Goal: Task Accomplishment & Management: Manage account settings

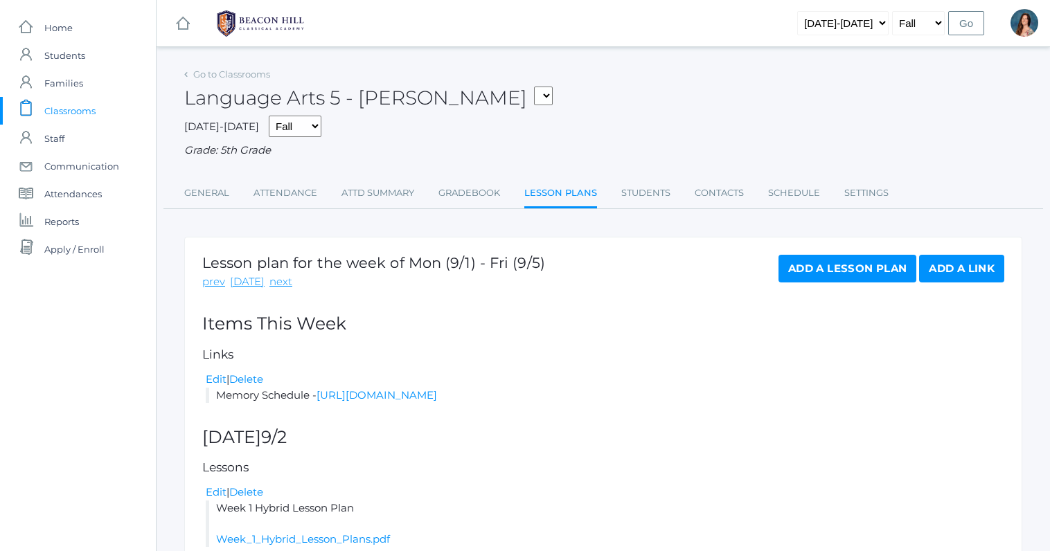
select select "1954"
click at [71, 112] on span "Classrooms" at bounding box center [69, 111] width 51 height 28
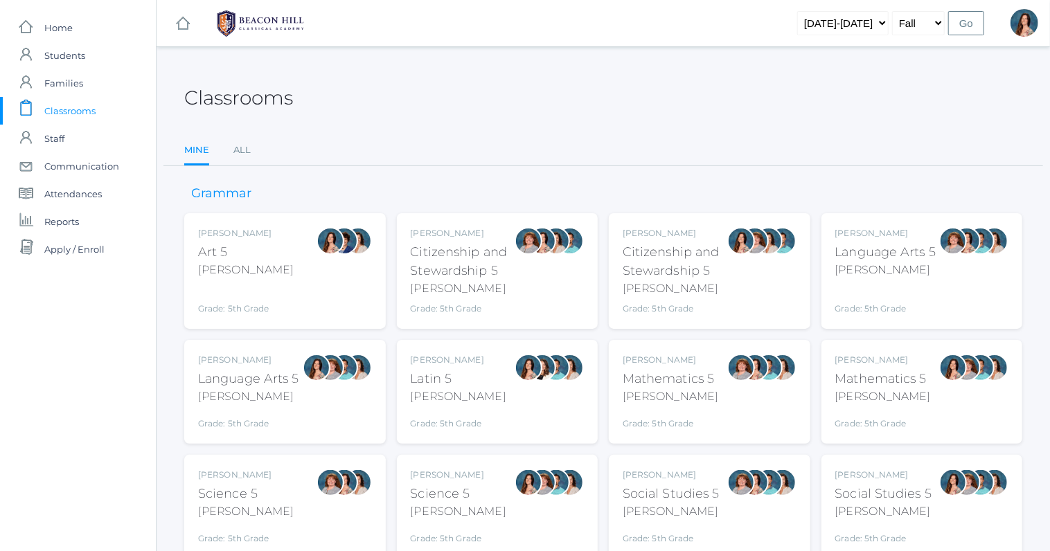
click at [300, 401] on div "Rebecca Salazar Language Arts 5 Salazar Grade: 5th Grade 05LA" at bounding box center [285, 392] width 174 height 76
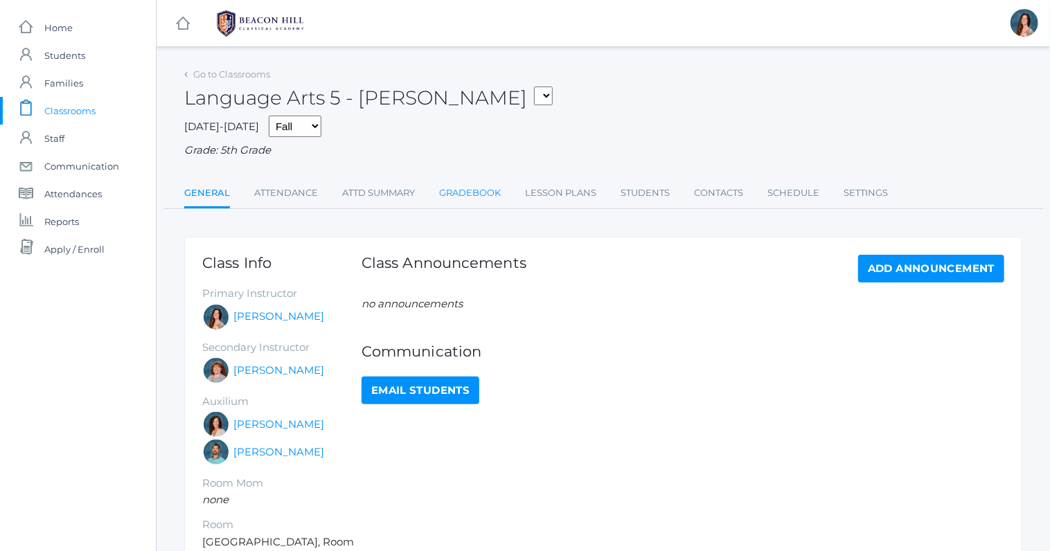
click at [454, 185] on link "Gradebook" at bounding box center [470, 193] width 62 height 28
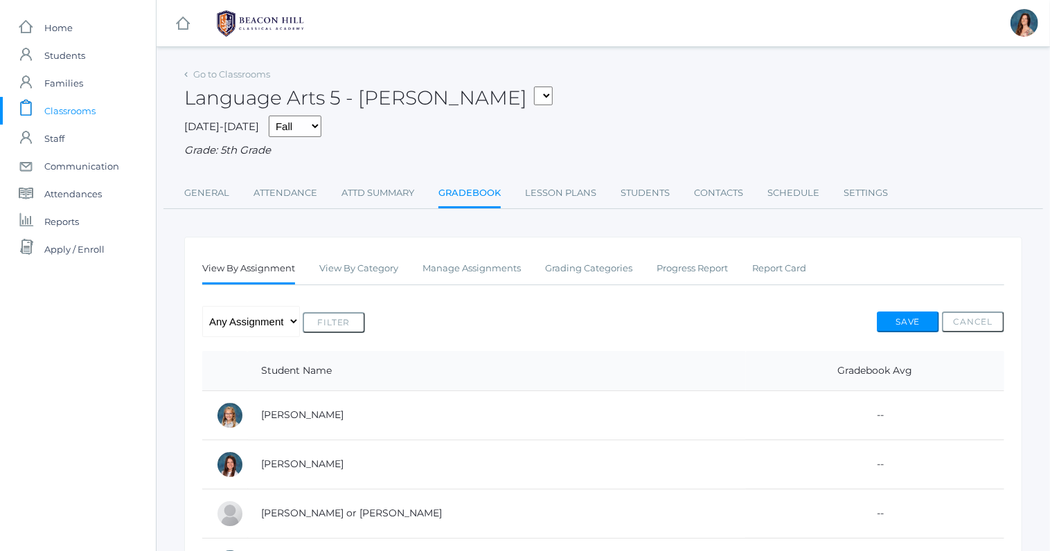
click at [534, 87] on select "05ART - Art 5 Salazar 05CITIZEN - Citizenship and Stewardship 5 Salazar 05CITIZ…" at bounding box center [543, 96] width 19 height 19
select select "1966"
click option "05SOCS - Social Studies 5 [PERSON_NAME]" at bounding box center [0, 0] width 0 height 0
click at [495, 264] on link "Manage Assignments" at bounding box center [472, 269] width 98 height 28
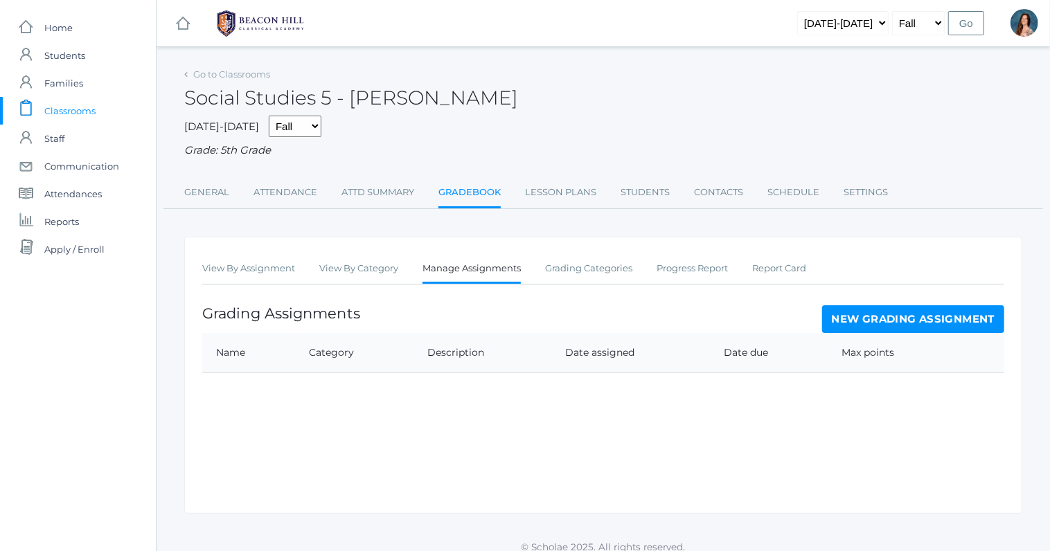
click at [861, 317] on link "New Grading Assignment" at bounding box center [913, 319] width 182 height 28
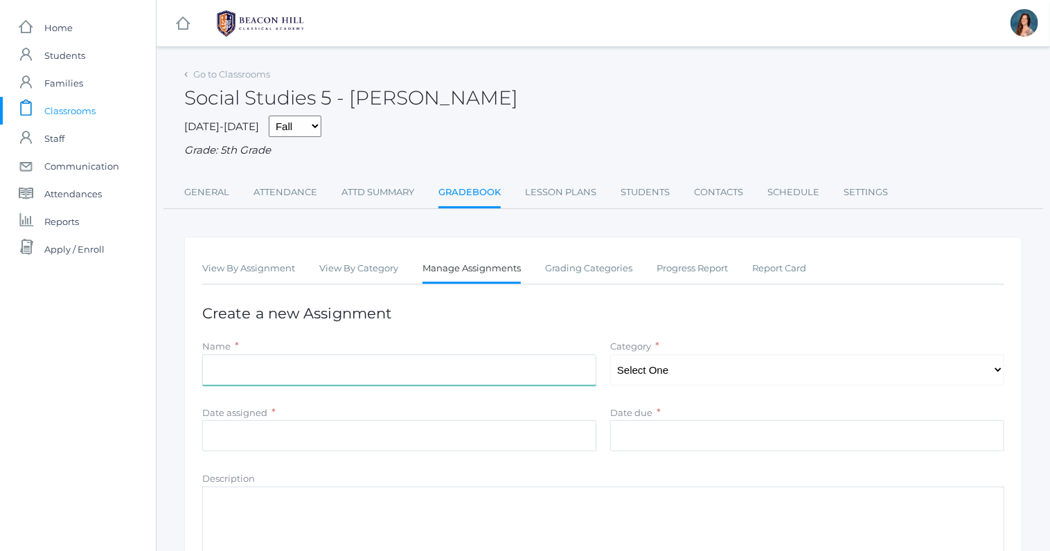
click at [249, 364] on input "Name" at bounding box center [399, 370] width 394 height 31
type input "Britain's Empire qns"
select select "1049"
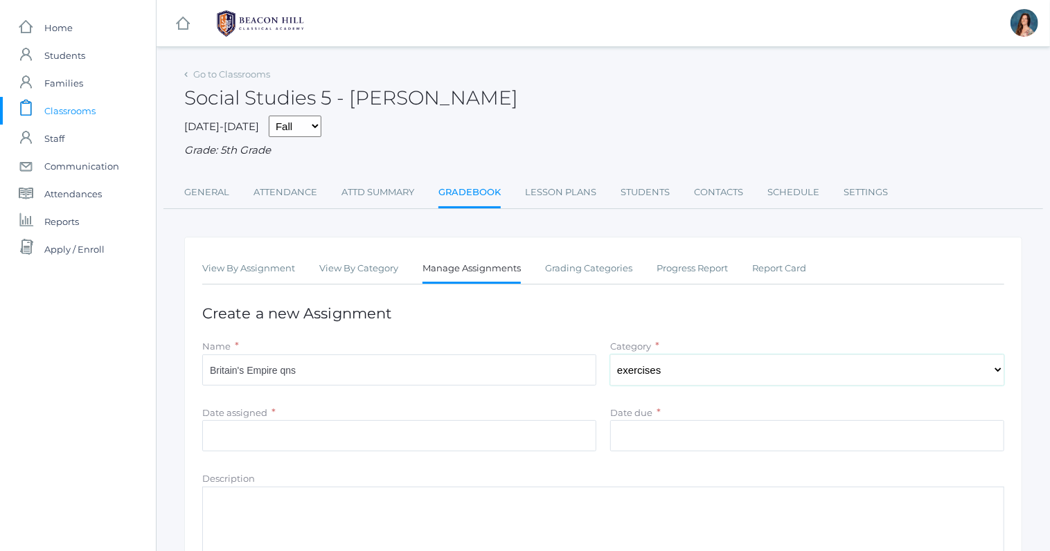
click option "exercises" at bounding box center [0, 0] width 0 height 0
click at [229, 443] on input "Date assigned" at bounding box center [399, 435] width 394 height 31
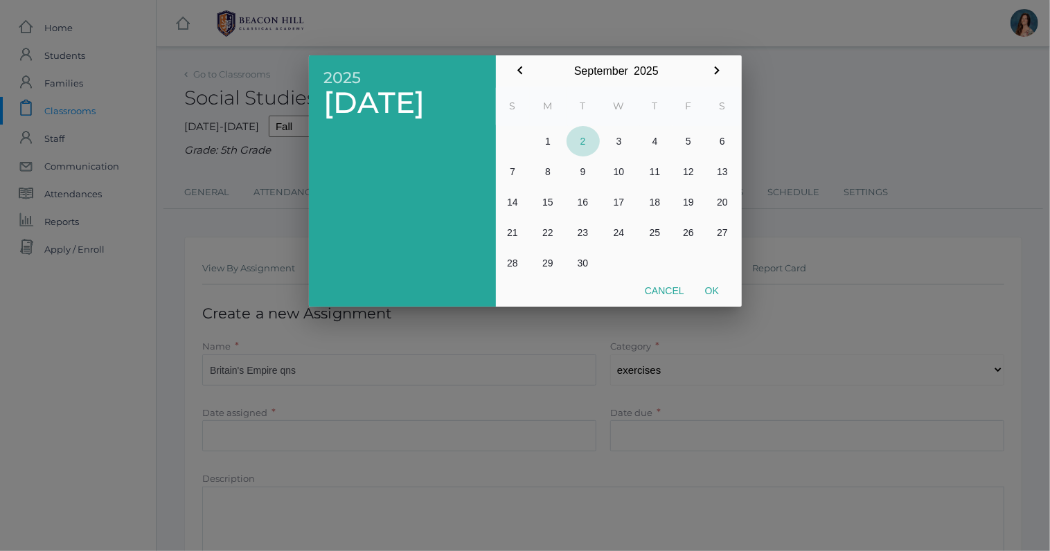
click at [581, 144] on button "2" at bounding box center [583, 141] width 33 height 30
click at [723, 288] on button "Ok" at bounding box center [712, 290] width 35 height 25
type input "[DATE]"
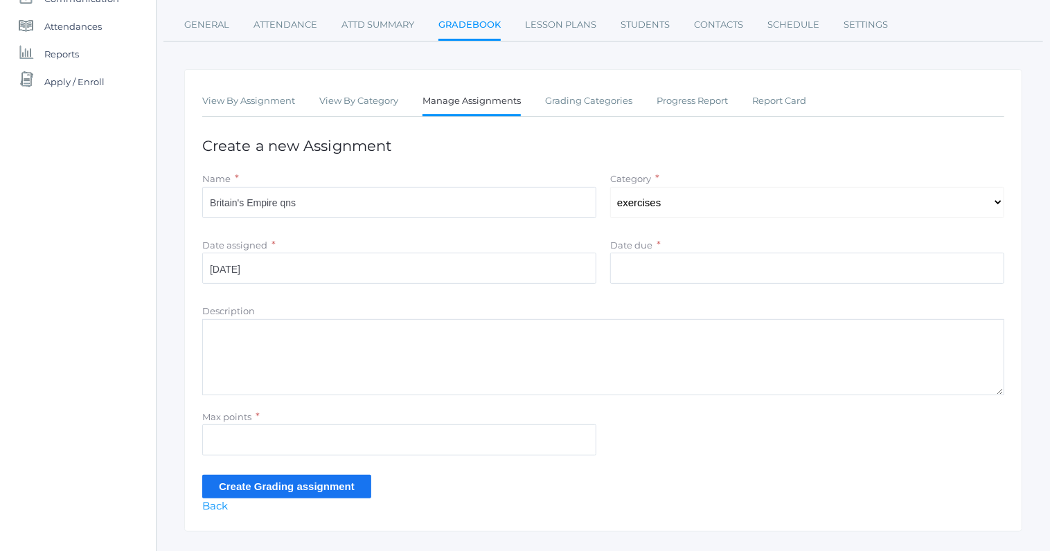
scroll to position [195, 0]
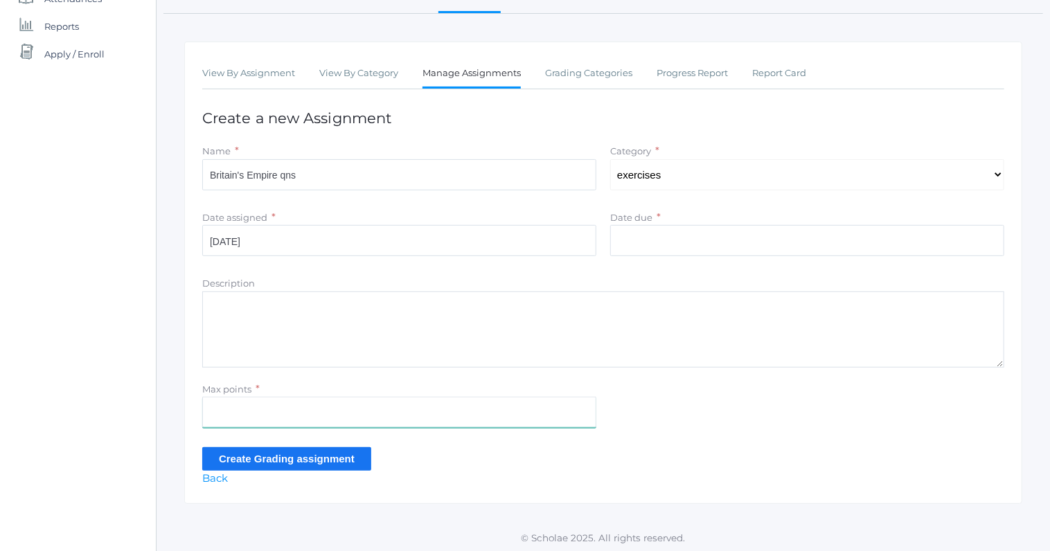
click at [219, 398] on input "Max points" at bounding box center [399, 412] width 394 height 31
type input "17"
click at [241, 452] on input "Create Grading assignment" at bounding box center [286, 458] width 169 height 23
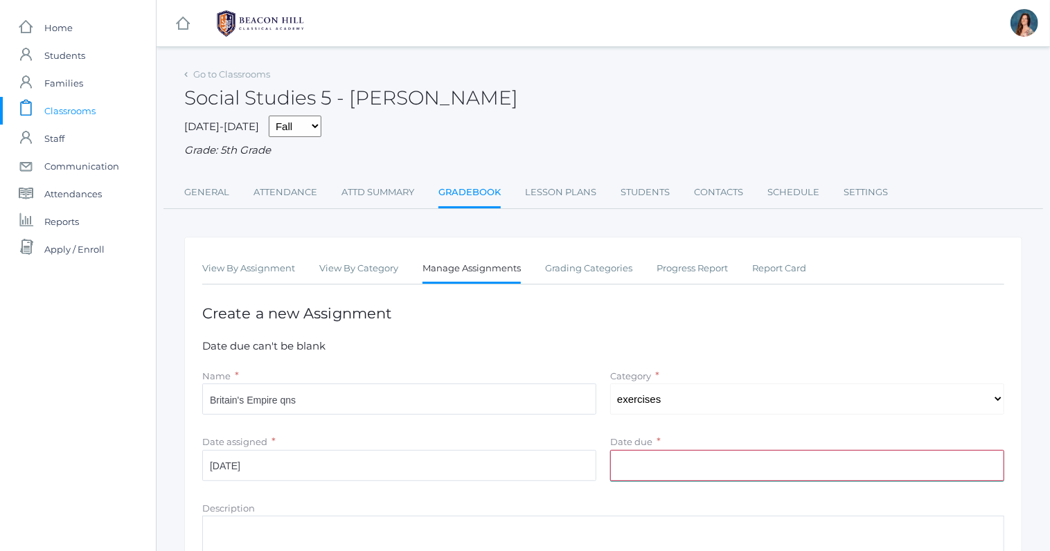
click at [646, 455] on input "Date due" at bounding box center [807, 465] width 394 height 31
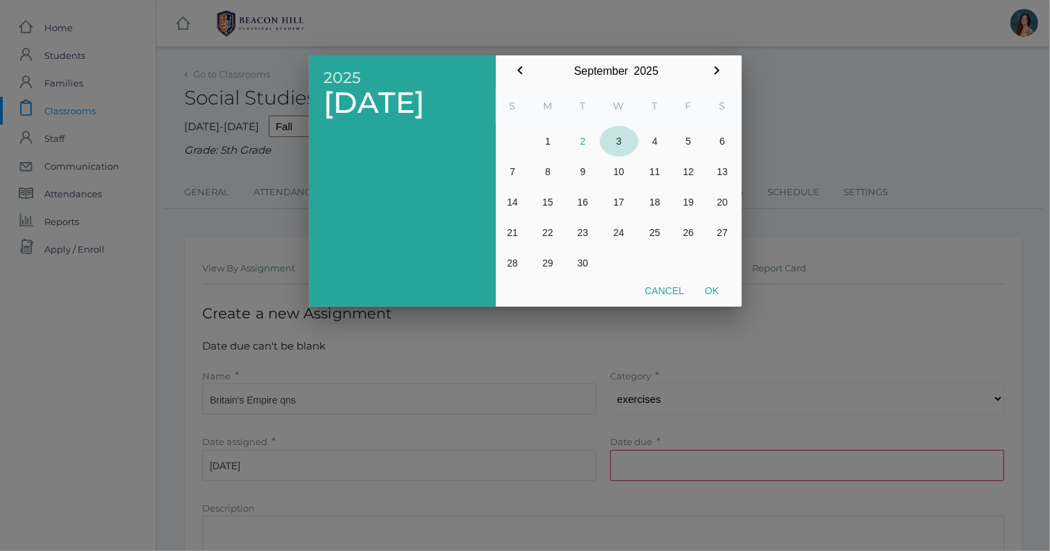
click at [616, 140] on button "3" at bounding box center [619, 141] width 39 height 30
click at [708, 288] on button "Ok" at bounding box center [712, 290] width 35 height 25
type input "2025-09-03"
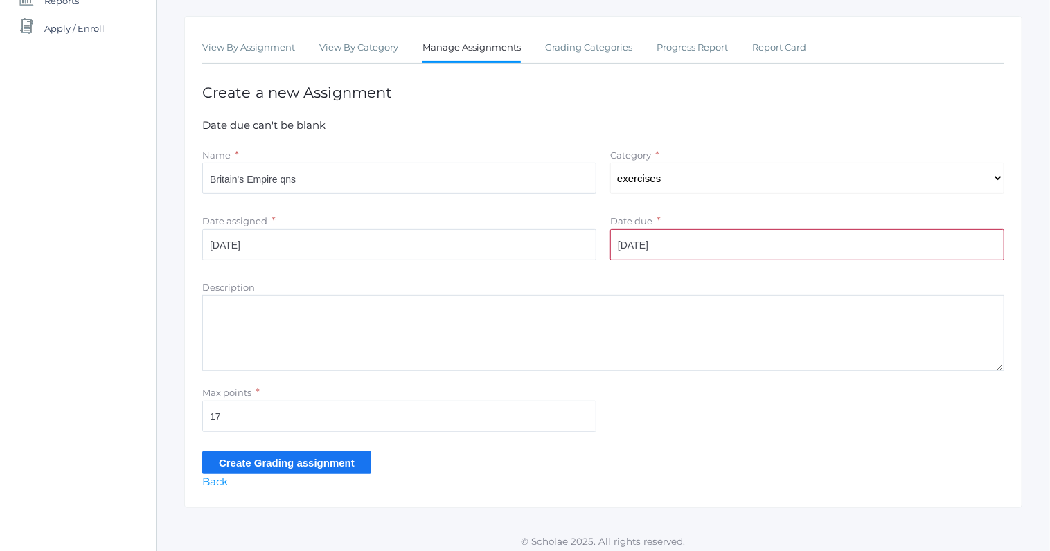
scroll to position [225, 0]
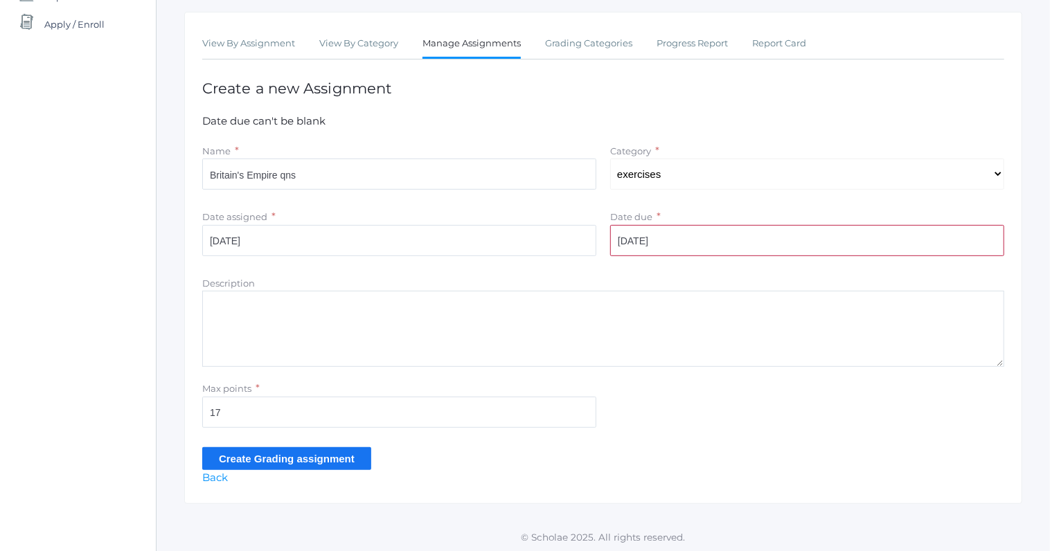
click at [344, 459] on input "Create Grading assignment" at bounding box center [286, 458] width 169 height 23
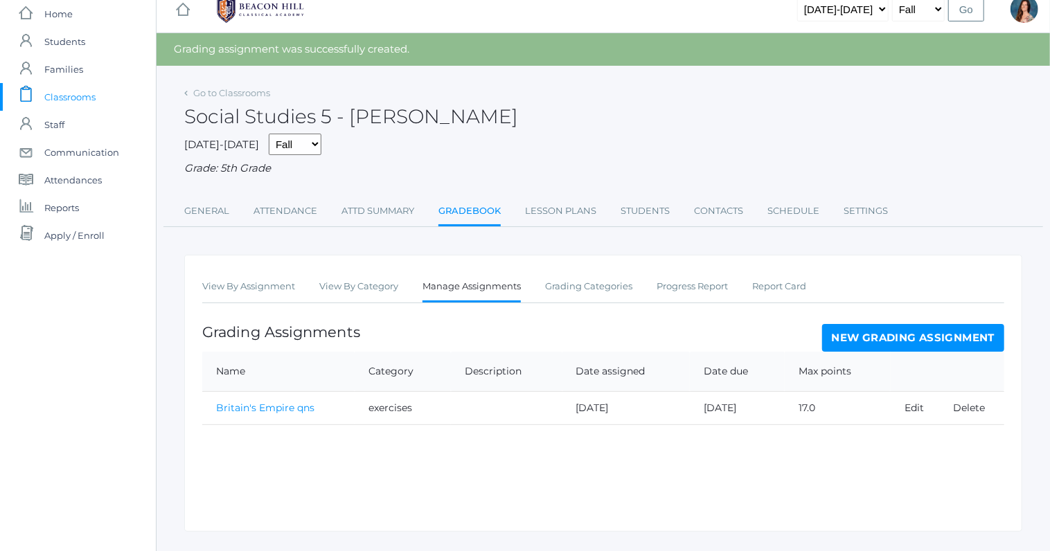
scroll to position [43, 0]
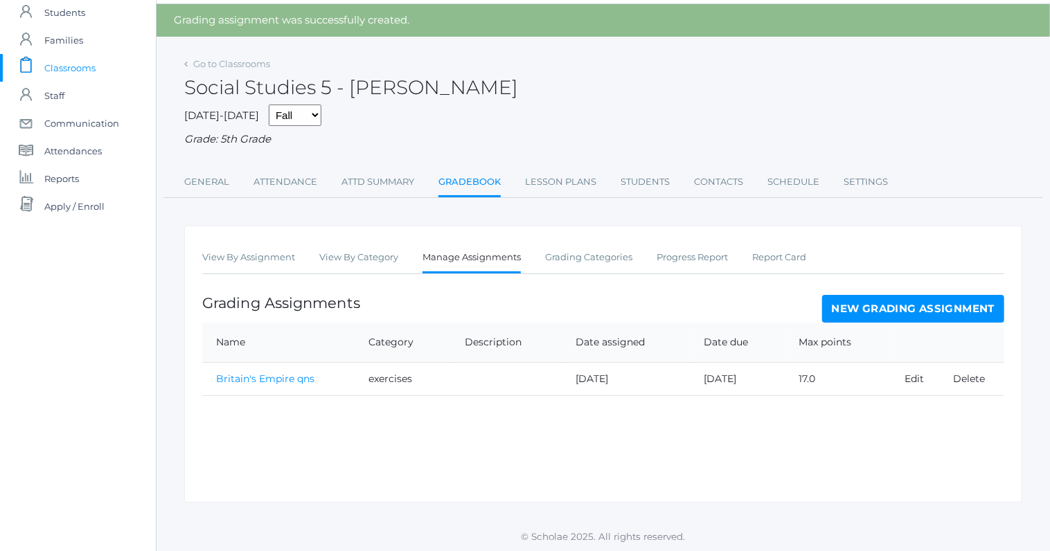
click at [296, 376] on link "Britain's Empire qns" at bounding box center [265, 379] width 98 height 12
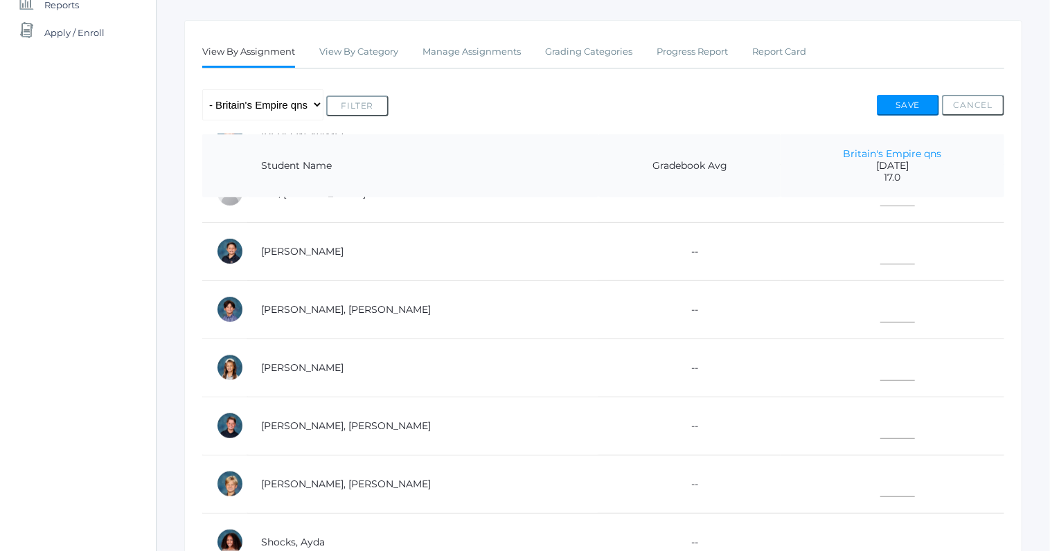
scroll to position [569, 0]
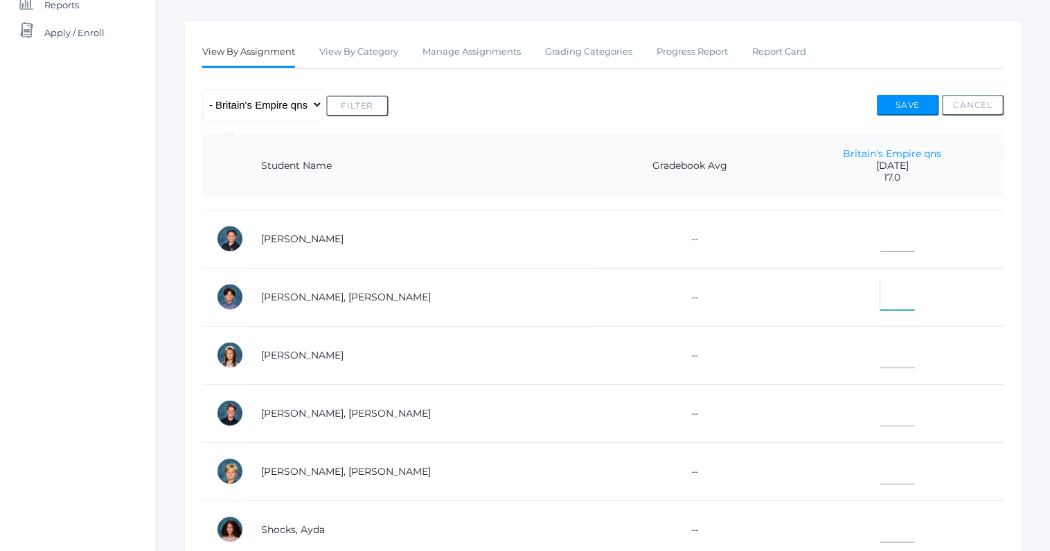
click at [880, 297] on input"] "text" at bounding box center [897, 294] width 35 height 31
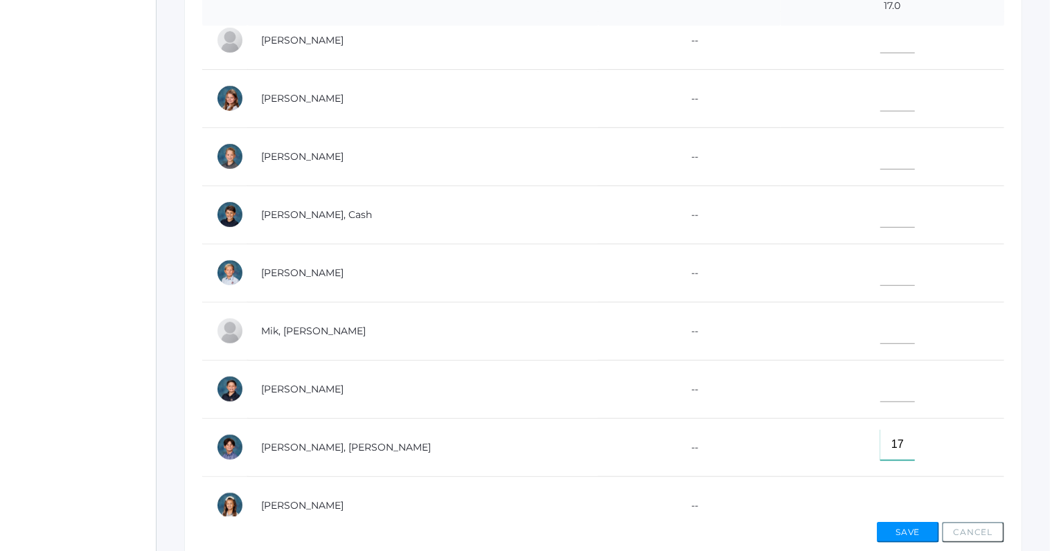
scroll to position [265, 0]
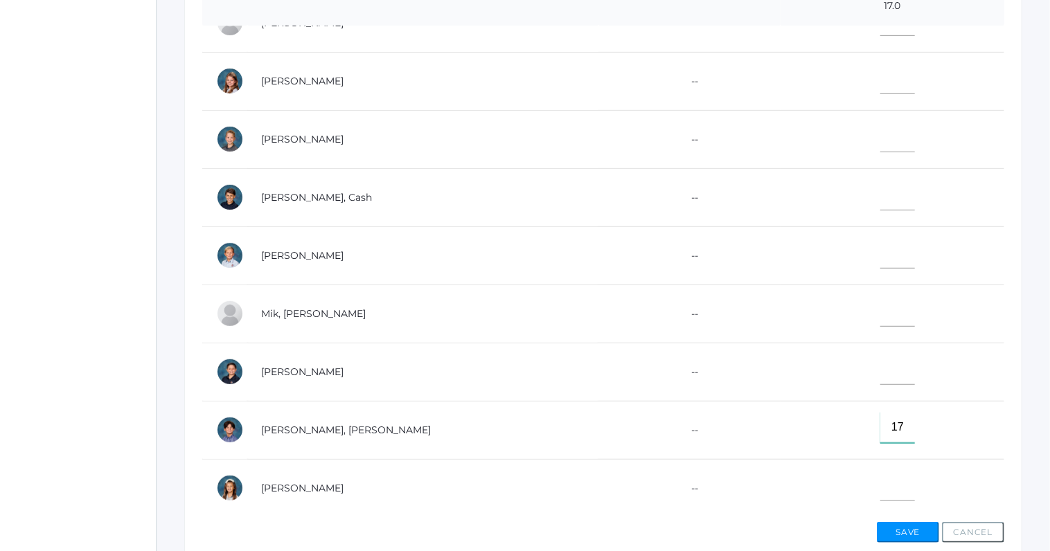
type input"] "17"
click at [880, 143] on input"] "text" at bounding box center [897, 136] width 35 height 31
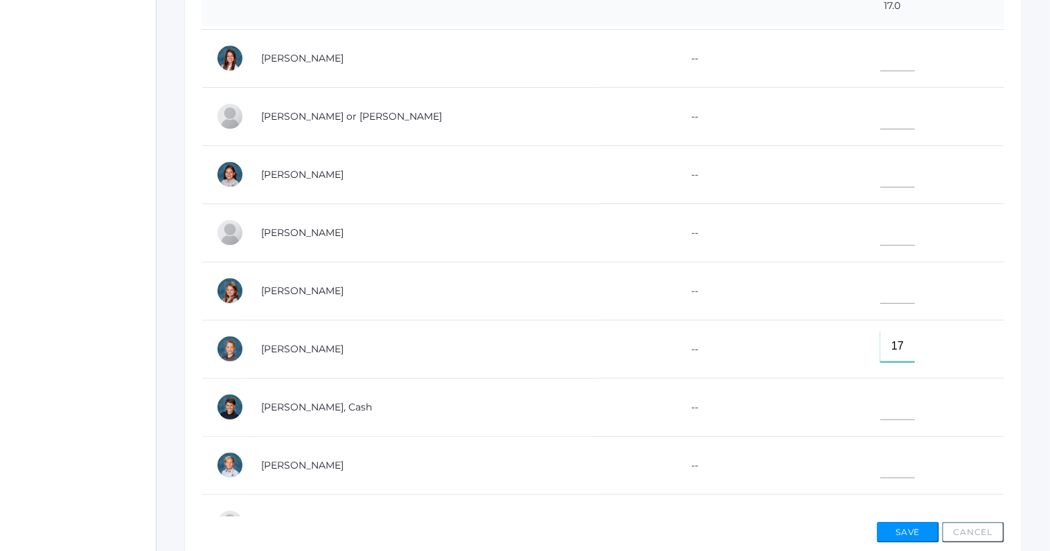
scroll to position [0, 0]
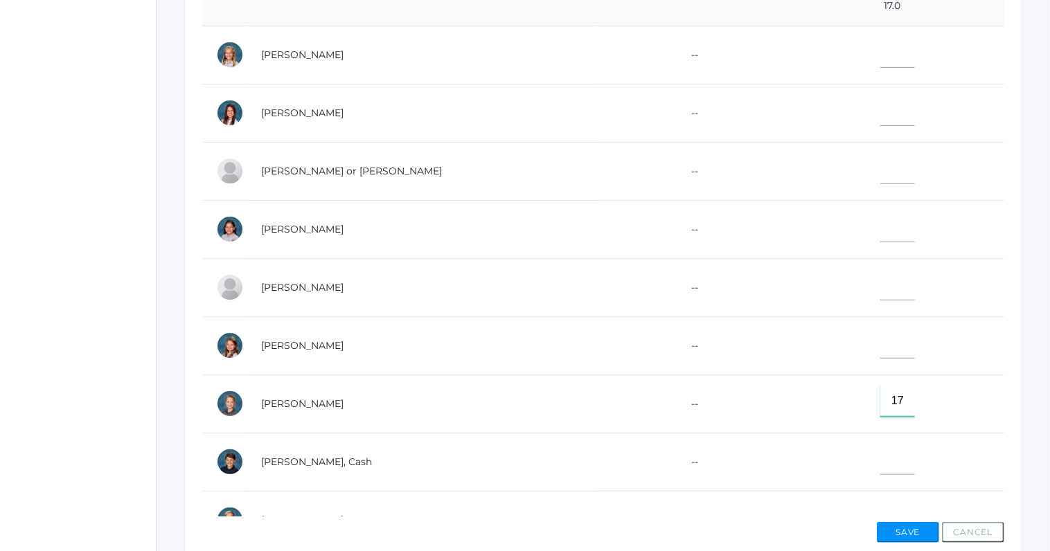
type input"] "17"
click at [880, 116] on input"] "text" at bounding box center [897, 110] width 35 height 31
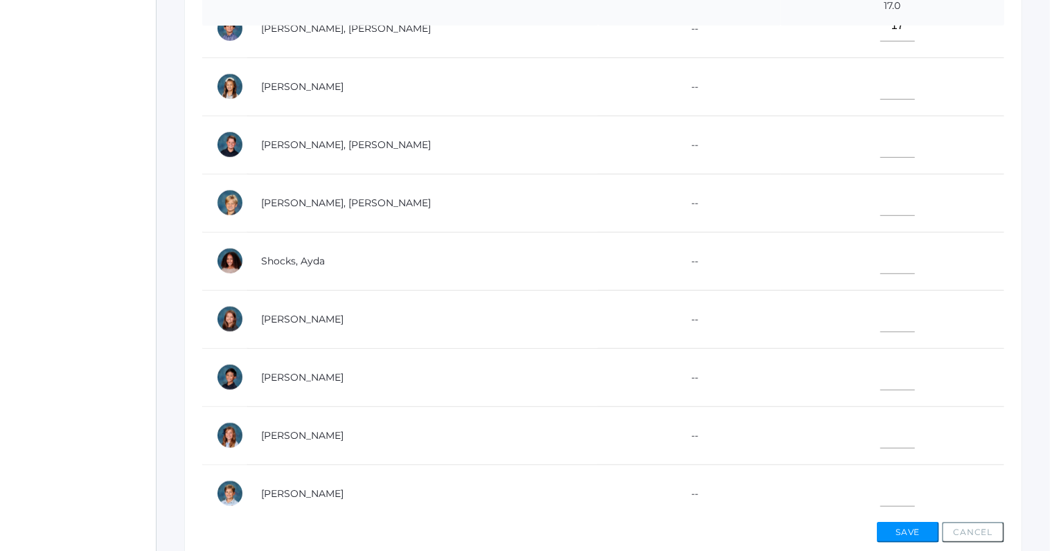
scroll to position [459, 0]
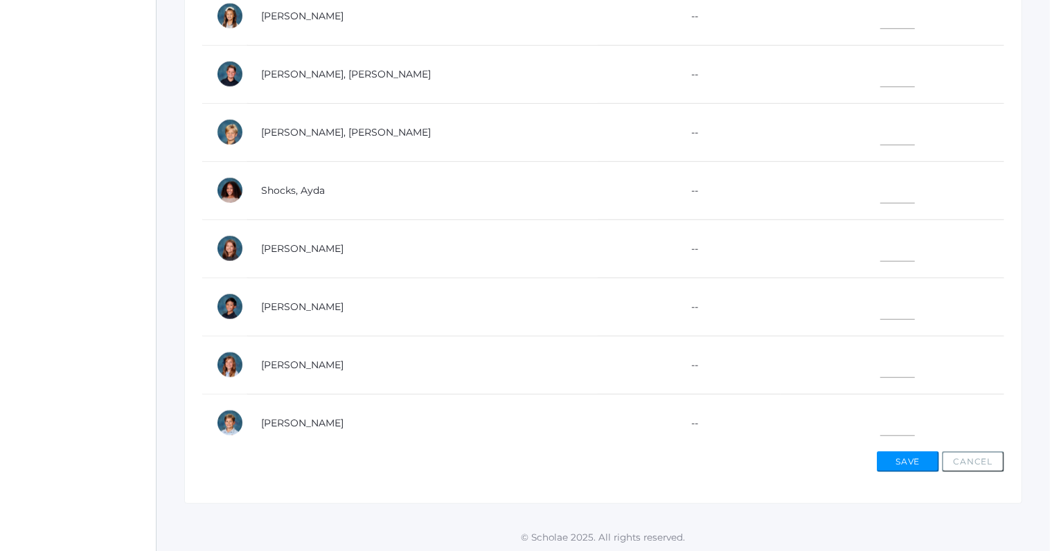
type input"] "17"
click at [880, 419] on input"] "text" at bounding box center [897, 420] width 35 height 31
type input"] "13"
click at [880, 76] on input"] "text" at bounding box center [897, 71] width 35 height 31
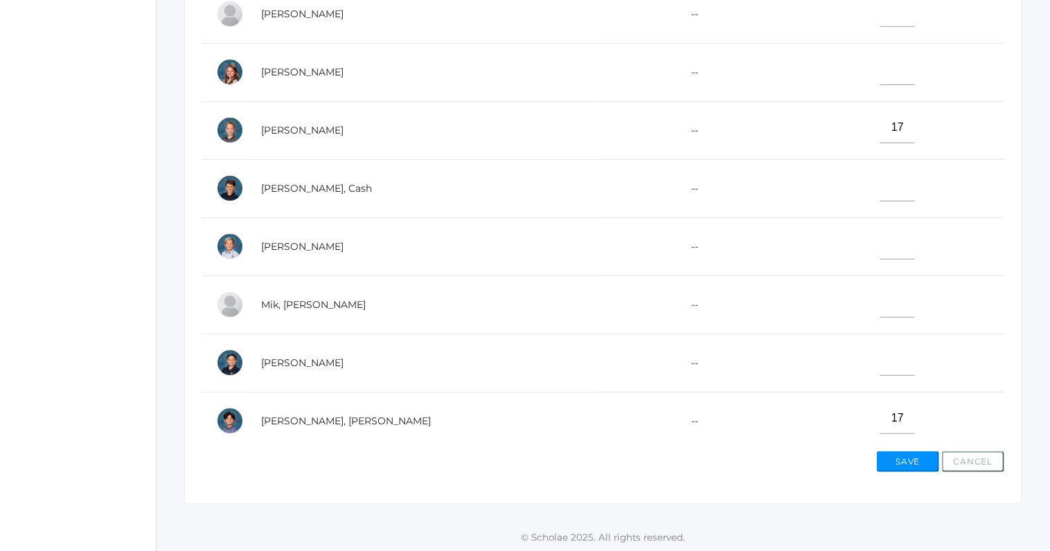
scroll to position [200, 0]
type input"] "17"
click at [883, 193] on input"] "text" at bounding box center [897, 188] width 35 height 31
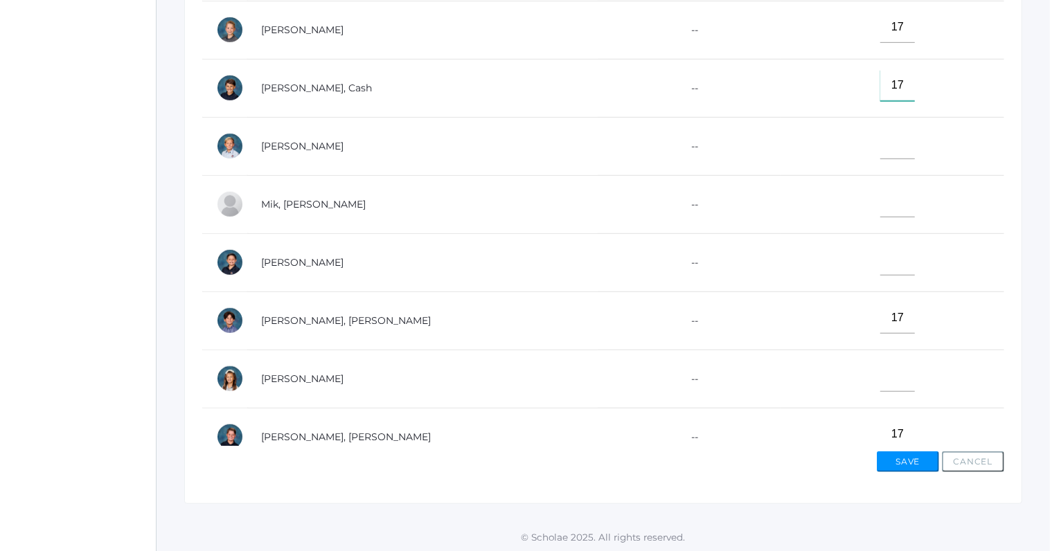
scroll to position [123, 0]
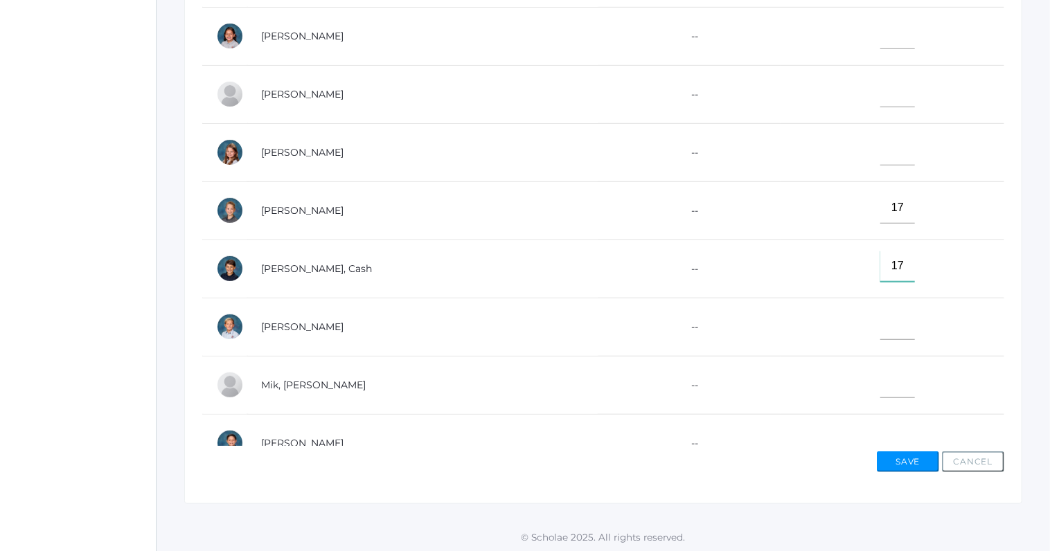
type input"] "17"
click at [880, 89] on input"] "text" at bounding box center [897, 91] width 35 height 31
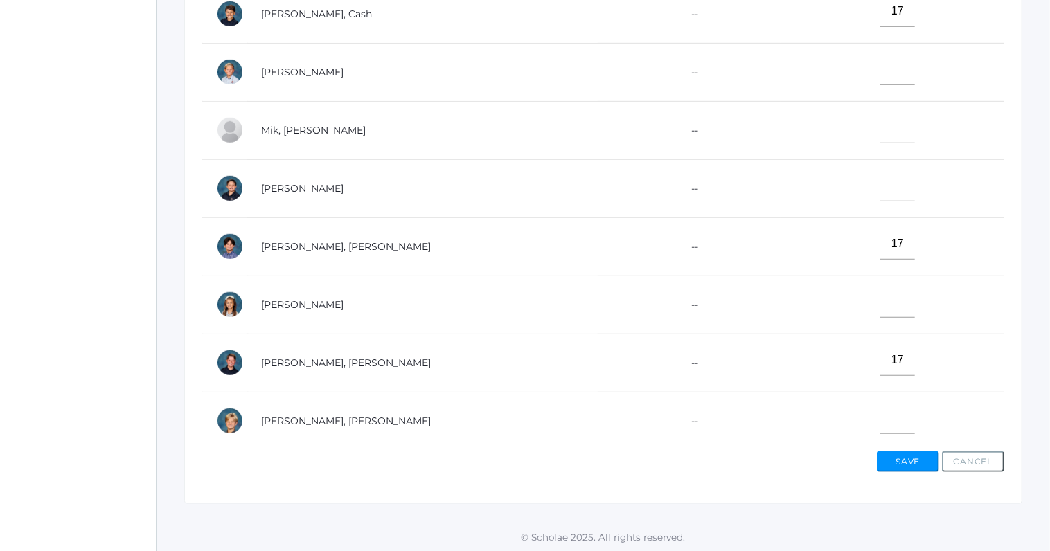
scroll to position [420, 0]
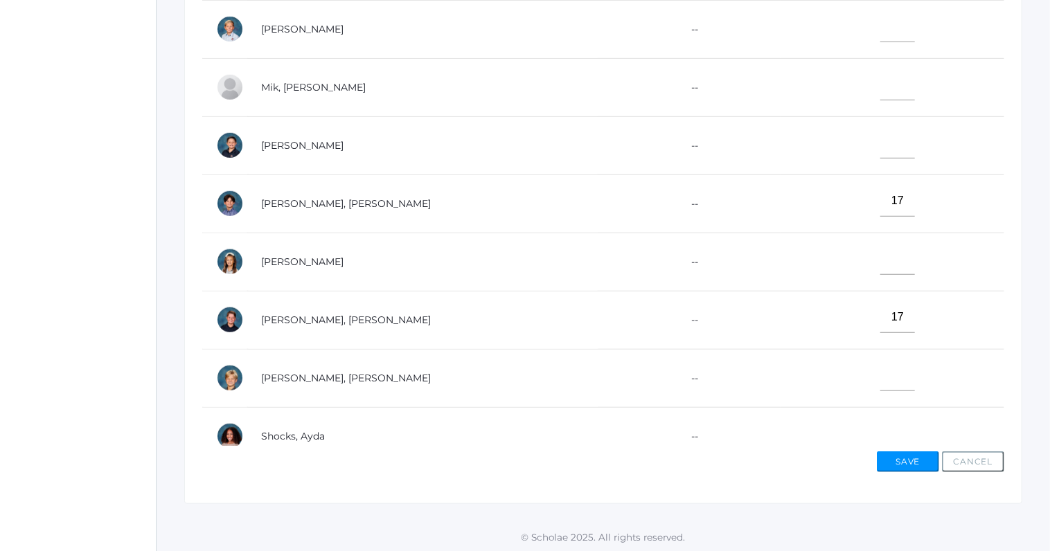
type input"] "17"
click at [880, 267] on input"] "text" at bounding box center [897, 259] width 35 height 31
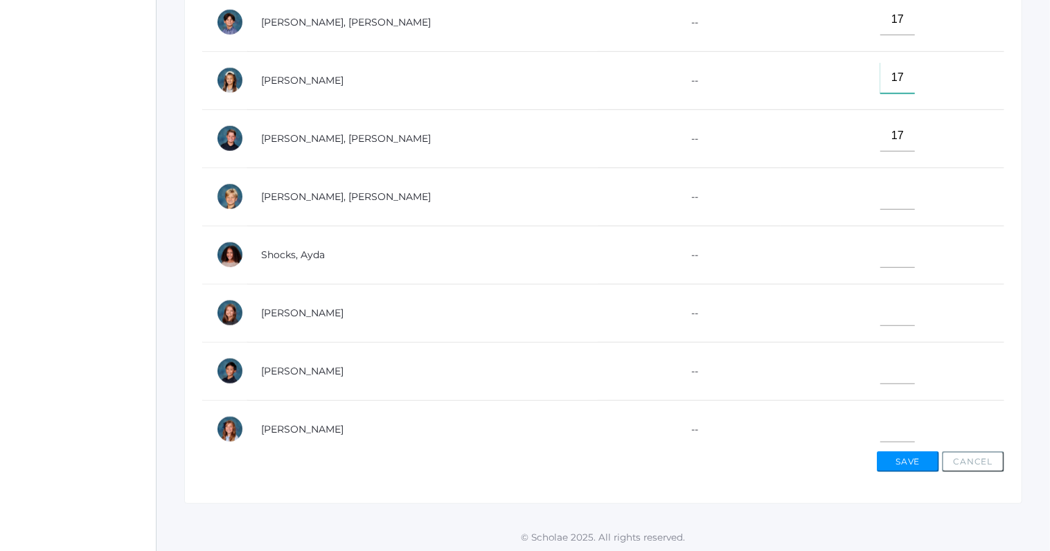
scroll to position [628, 0]
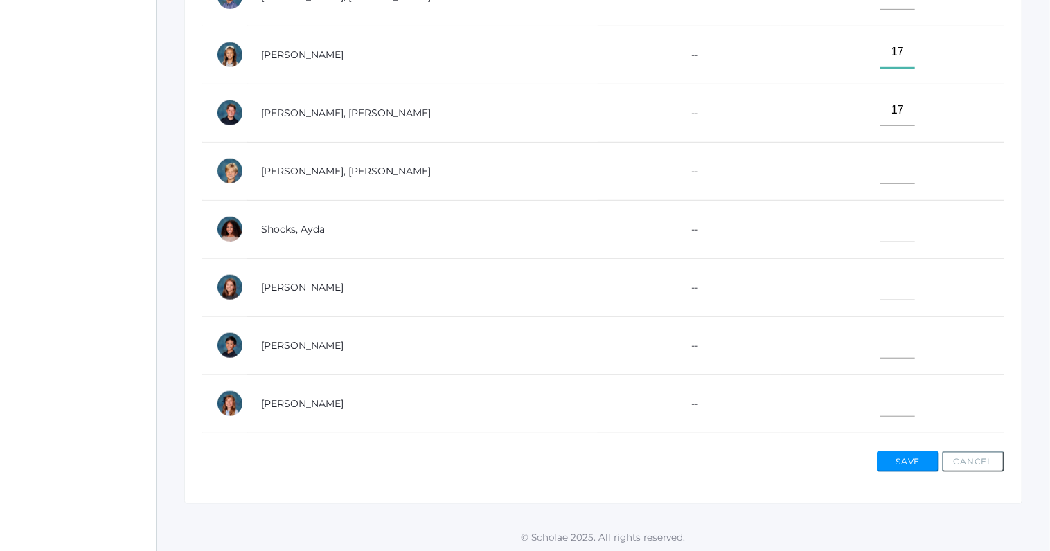
type input"] "17"
click at [880, 341] on input"] "text" at bounding box center [897, 343] width 35 height 31
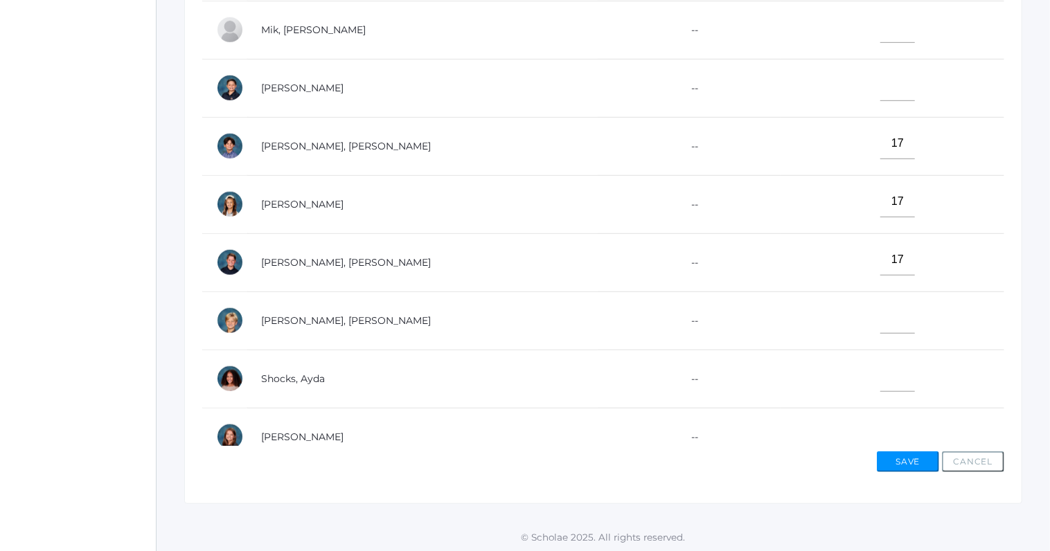
scroll to position [459, 0]
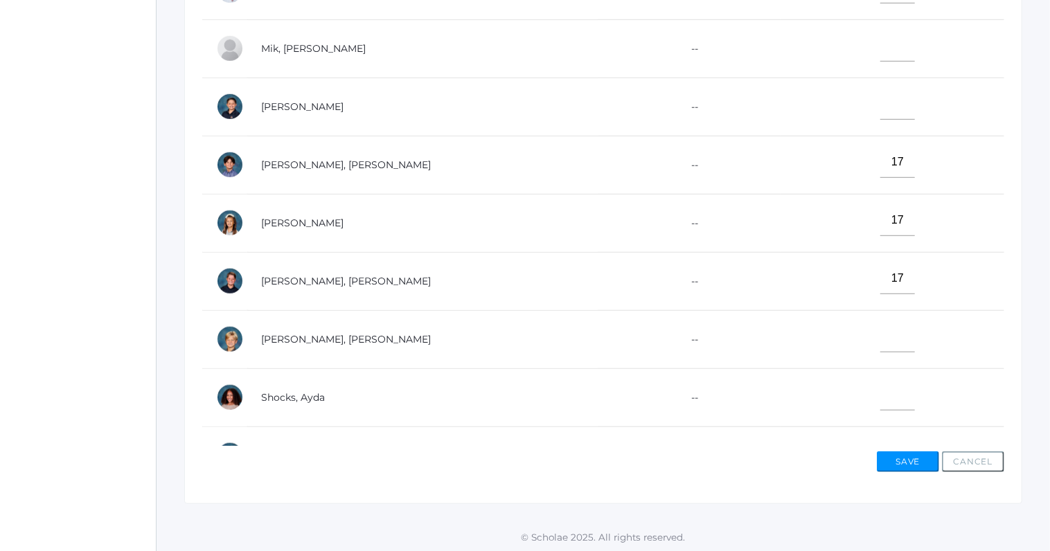
type input"] "17"
click at [880, 109] on input"] "text" at bounding box center [897, 104] width 35 height 31
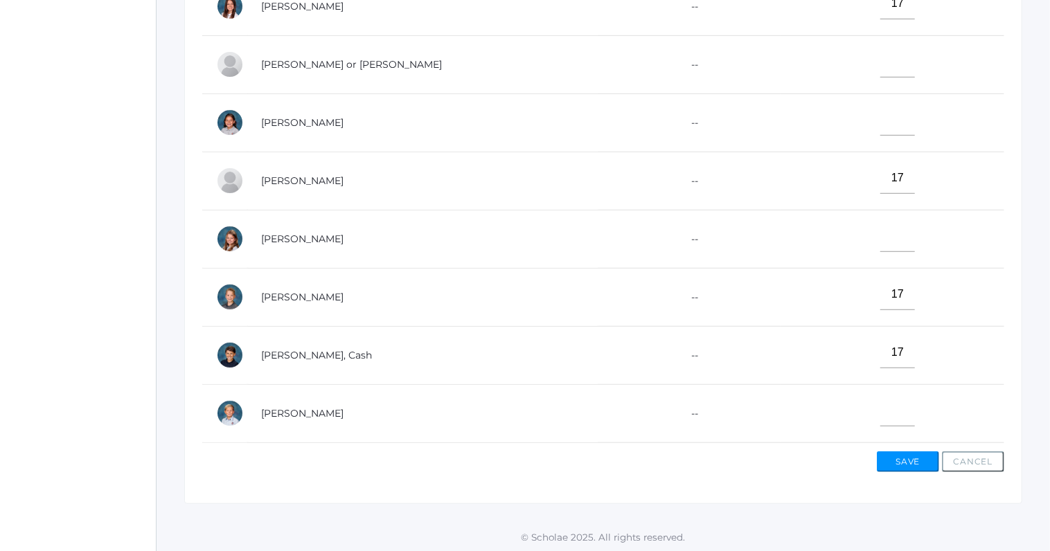
scroll to position [32, 0]
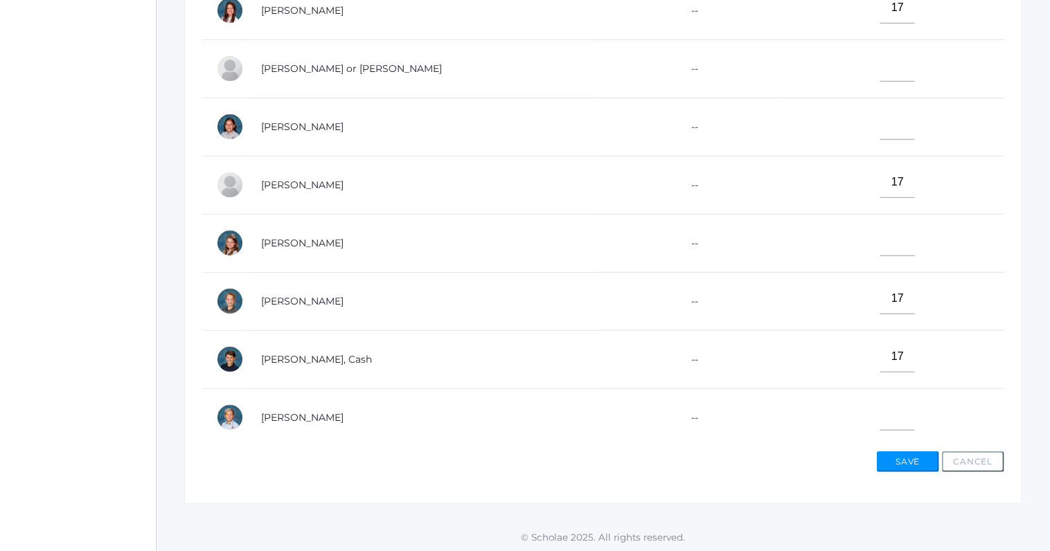
type input"] "17"
click at [880, 73] on input"] "text" at bounding box center [897, 66] width 35 height 31
type input"] "15"
click at [909, 459] on button "Save" at bounding box center [908, 462] width 62 height 21
